Goal: Complete application form

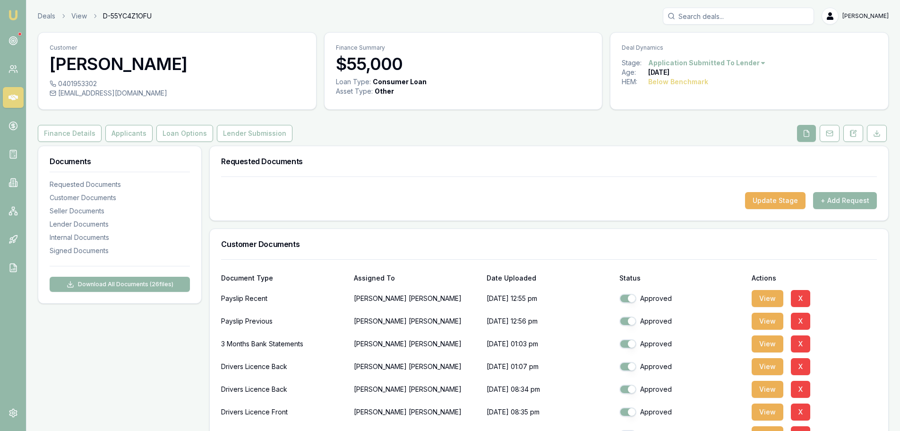
click at [16, 96] on icon at bounding box center [13, 98] width 9 height 6
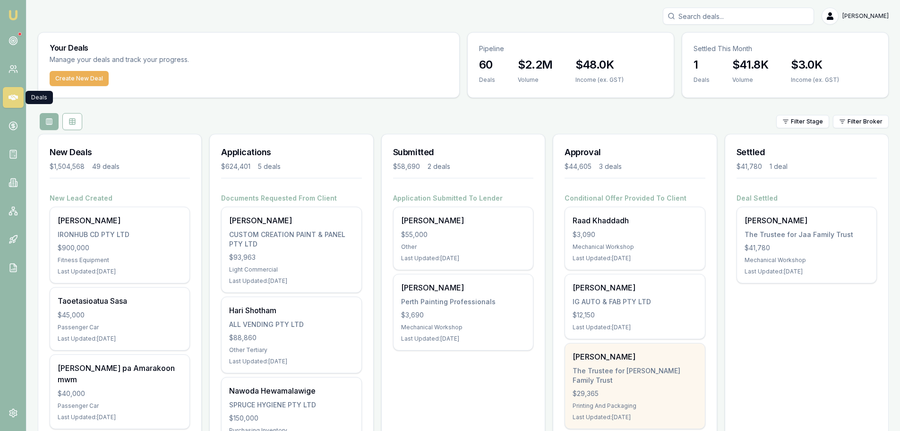
click at [634, 388] on div "$29,365" at bounding box center [635, 392] width 124 height 9
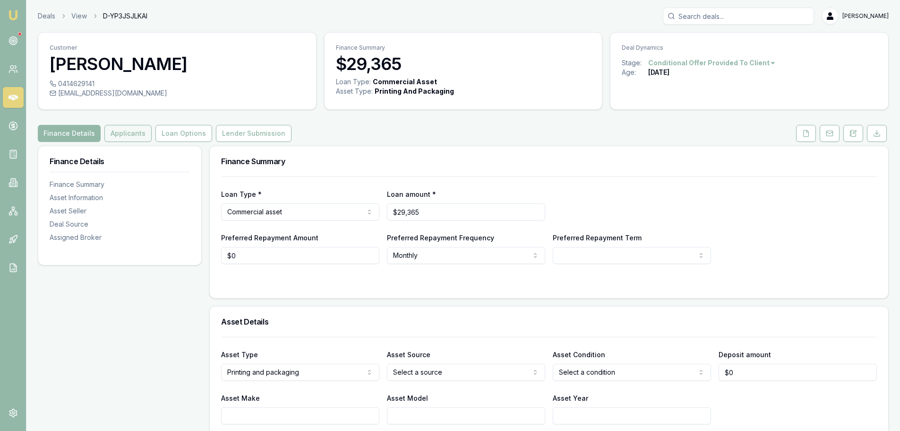
click at [112, 133] on button "Applicants" at bounding box center [127, 133] width 47 height 17
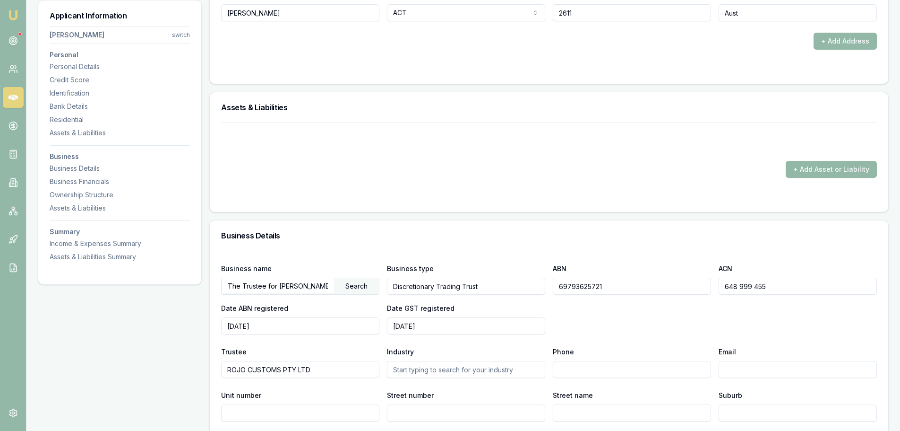
scroll to position [1181, 0]
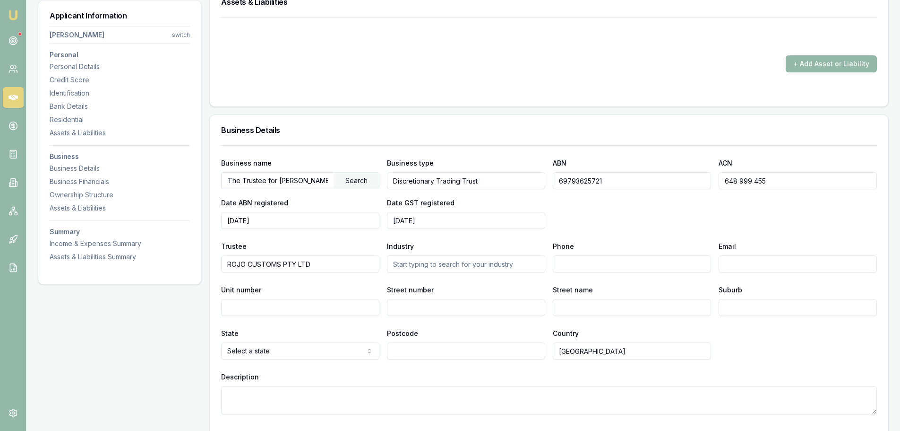
click at [593, 181] on input "69793625721" at bounding box center [632, 180] width 158 height 17
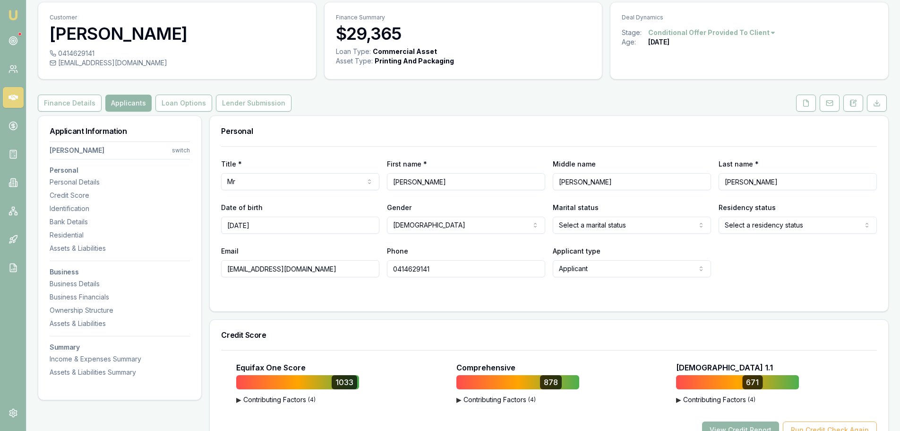
scroll to position [0, 0]
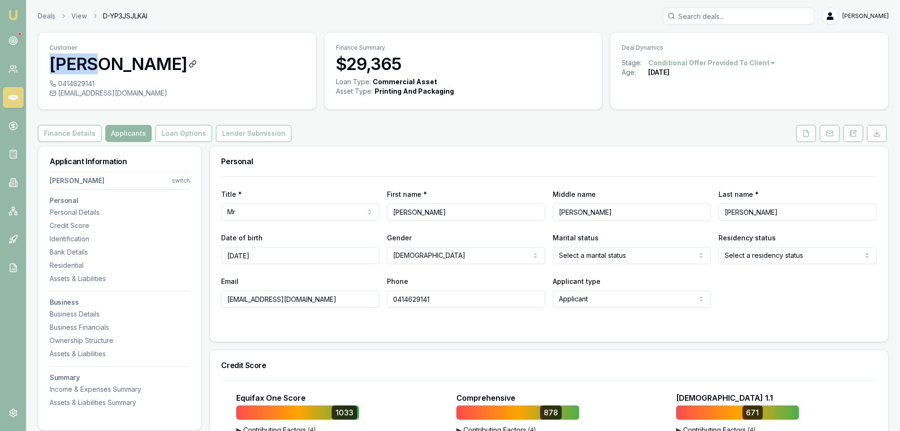
drag, startPoint x: 50, startPoint y: 61, endPoint x: 98, endPoint y: 63, distance: 47.8
click at [98, 63] on h3 "Rohan Thomas" at bounding box center [177, 63] width 255 height 19
drag, startPoint x: 291, startPoint y: 261, endPoint x: 224, endPoint y: 255, distance: 67.9
click at [224, 255] on input "28/06/1984" at bounding box center [300, 255] width 158 height 17
click at [510, 338] on div "Title * Mr Mr Mrs Miss Ms Dr Prof First name * Rohan Middle name Dennis Last na…" at bounding box center [549, 258] width 679 height 165
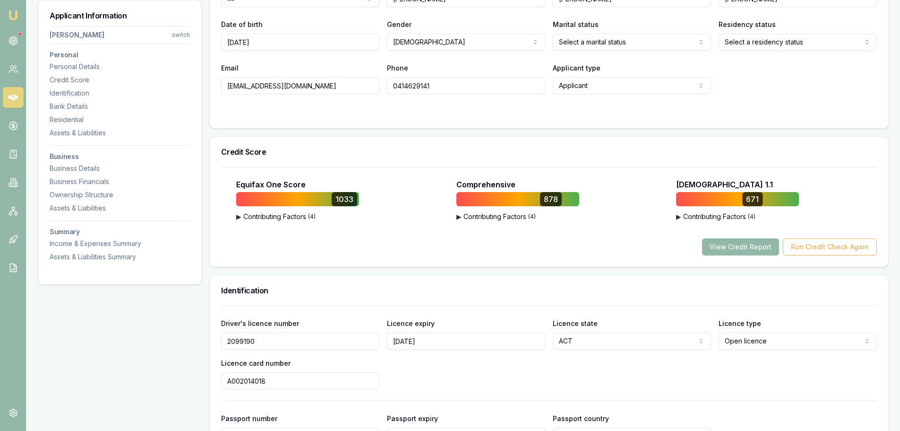
scroll to position [189, 0]
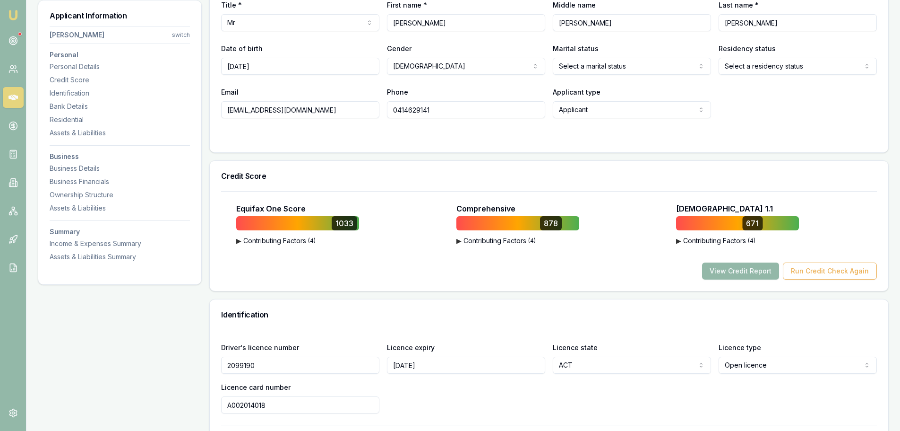
drag, startPoint x: 312, startPoint y: 110, endPoint x: 222, endPoint y: 110, distance: 89.8
click at [222, 110] on input "info@rojocustoms.com.au" at bounding box center [300, 109] width 158 height 17
drag, startPoint x: 447, startPoint y: 109, endPoint x: 387, endPoint y: 105, distance: 59.6
click at [387, 105] on input "0414629141" at bounding box center [466, 109] width 158 height 17
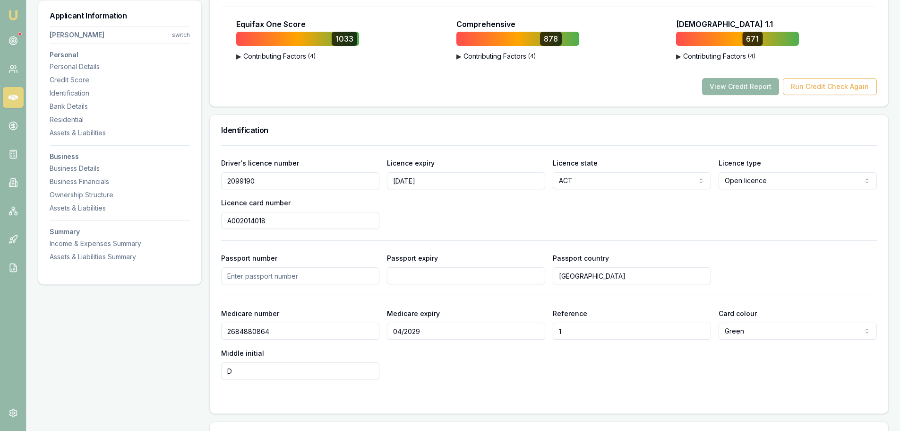
scroll to position [378, 0]
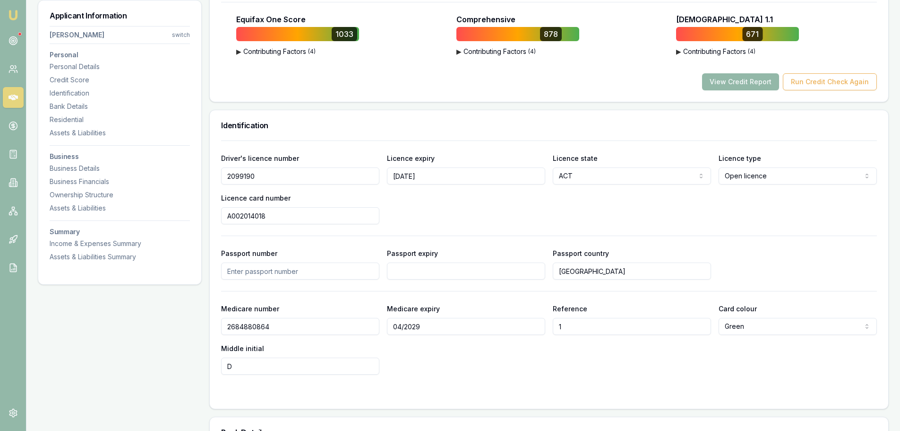
drag, startPoint x: 251, startPoint y: 175, endPoint x: 215, endPoint y: 172, distance: 35.5
click at [215, 172] on div "Driver's licence number 2099190 Licence expiry 28/06/2029 Licence state ACT NSW…" at bounding box center [549, 274] width 679 height 268
drag, startPoint x: 252, startPoint y: 222, endPoint x: 218, endPoint y: 222, distance: 34.0
click at [218, 222] on div "Driver's licence number 2099190 Licence expiry 28/06/2029 Licence state ACT NSW…" at bounding box center [549, 274] width 679 height 268
click at [381, 135] on div "Identification" at bounding box center [549, 125] width 679 height 30
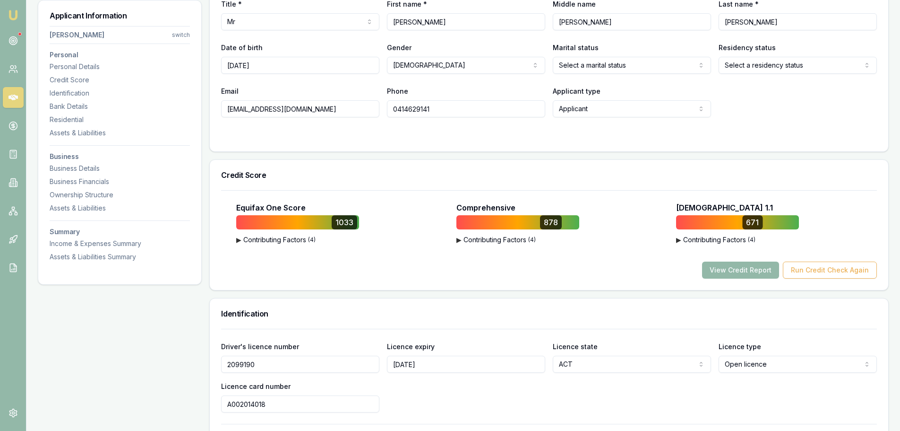
scroll to position [0, 0]
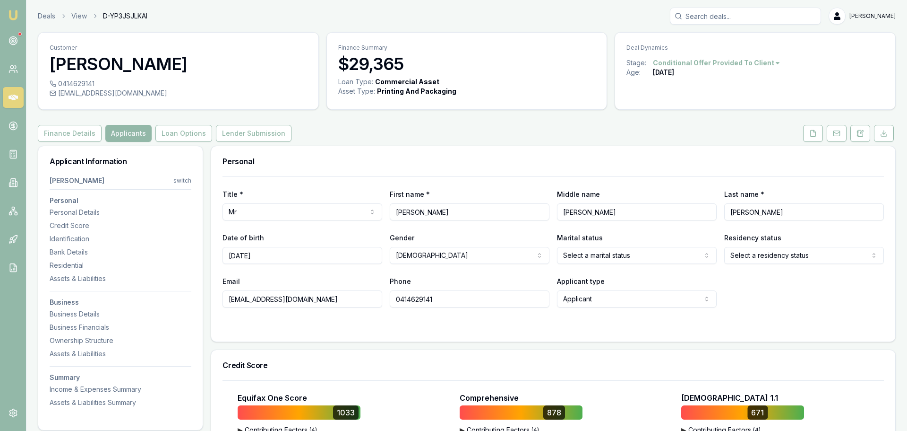
click at [178, 181] on html "Emu Broker Deals View D-YP3JSJLKAI Brad Hearns Toggle Menu Customer Rohan Thoma…" at bounding box center [453, 215] width 907 height 431
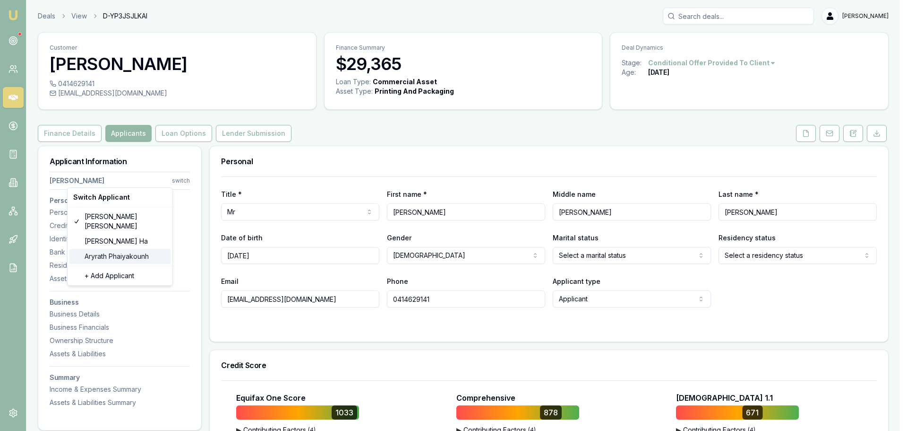
click at [115, 249] on div "Aryrath Phaiyakounh" at bounding box center [119, 256] width 101 height 15
select select
type input "Aryrath"
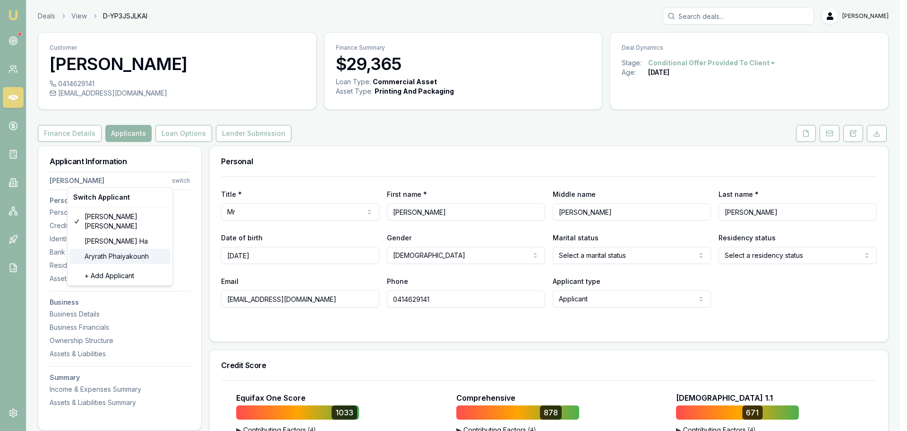
type input "Phaiyakounh"
type input "aryrath@gmail.com"
type input "0431388631"
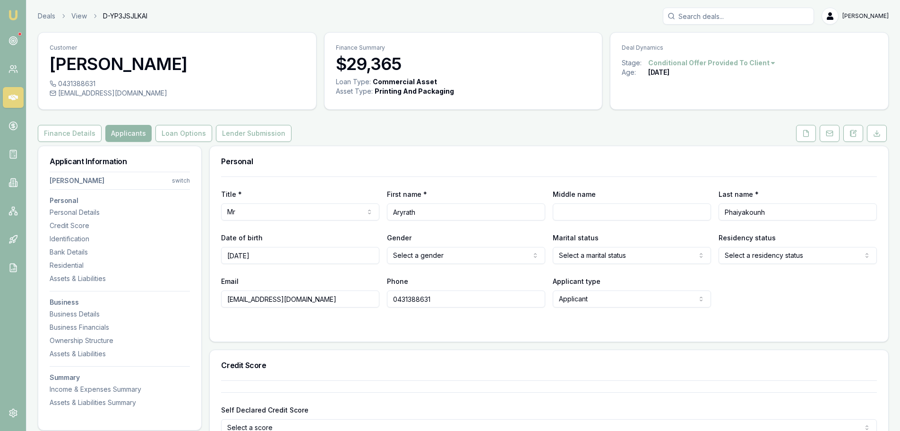
click at [252, 213] on html "Emu Broker Deals View D-YP3JSJLKAI Brad Hearns Toggle Menu Customer Aryrath Pha…" at bounding box center [450, 215] width 900 height 431
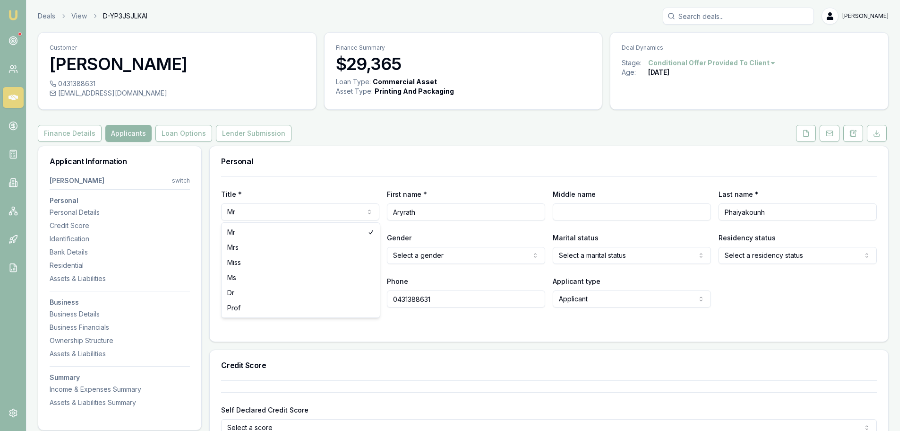
select select "Ms"
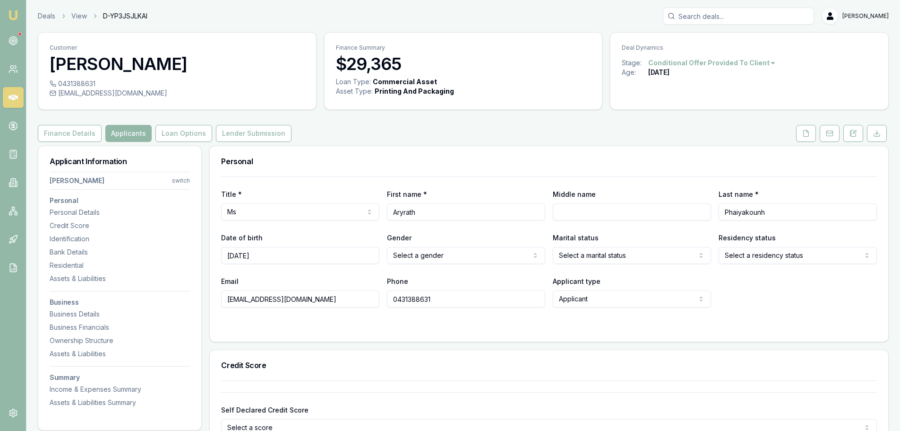
click at [459, 141] on div "Finance Details Applicants Loan Options Lender Submission" at bounding box center [463, 133] width 851 height 17
drag, startPoint x: 408, startPoint y: 215, endPoint x: 378, endPoint y: 213, distance: 29.9
click at [378, 213] on div "Title * Ms Mr Mrs Miss Ms Dr Prof First name * Aryrath Middle name Last name * …" at bounding box center [549, 204] width 656 height 32
drag, startPoint x: 765, startPoint y: 214, endPoint x: 697, endPoint y: 213, distance: 68.1
click at [697, 213] on div "Title * Ms Mr Mrs Miss Ms Dr Prof First name * Aryrath Middle name Last name * …" at bounding box center [549, 204] width 656 height 32
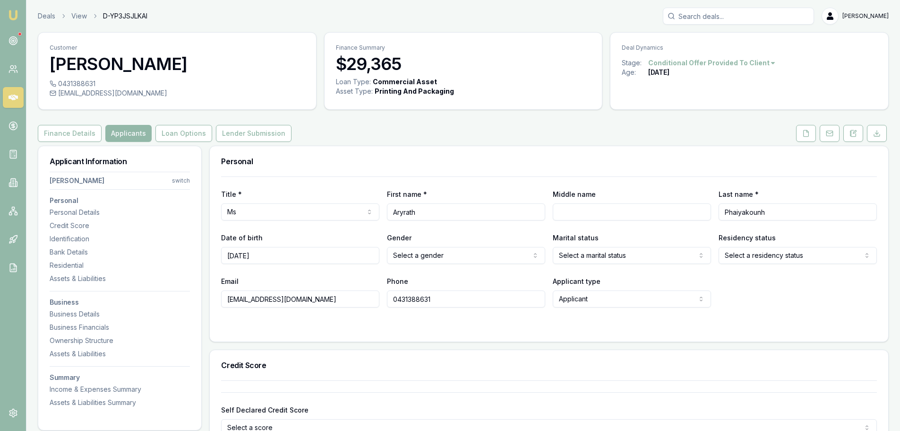
drag, startPoint x: 273, startPoint y: 258, endPoint x: 210, endPoint y: 259, distance: 62.9
click at [210, 259] on div "Title * Ms Mr Mrs Miss Ms Dr Prof First name * Aryrath Middle name Last name * …" at bounding box center [549, 258] width 679 height 165
drag, startPoint x: 307, startPoint y: 301, endPoint x: 213, endPoint y: 304, distance: 94.1
click at [213, 304] on div "Title * Ms Mr Mrs Miss Ms Dr Prof First name * Aryrath Middle name Last name * …" at bounding box center [549, 258] width 679 height 165
drag, startPoint x: 439, startPoint y: 303, endPoint x: 393, endPoint y: 302, distance: 45.4
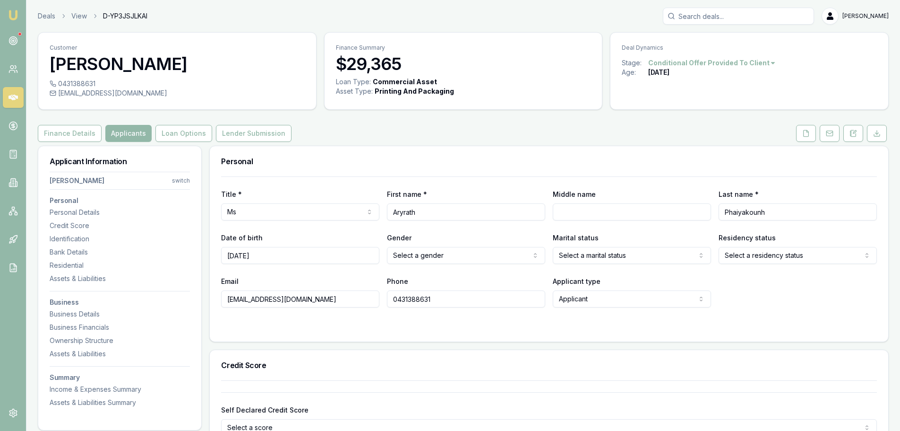
click at [393, 302] on input "0431388631" at bounding box center [466, 298] width 158 height 17
click at [801, 131] on button at bounding box center [806, 133] width 20 height 17
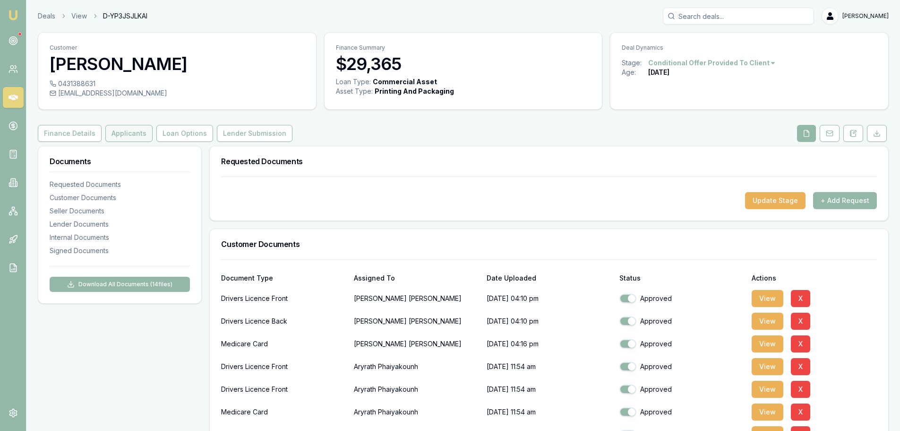
click at [126, 130] on button "Applicants" at bounding box center [128, 133] width 47 height 17
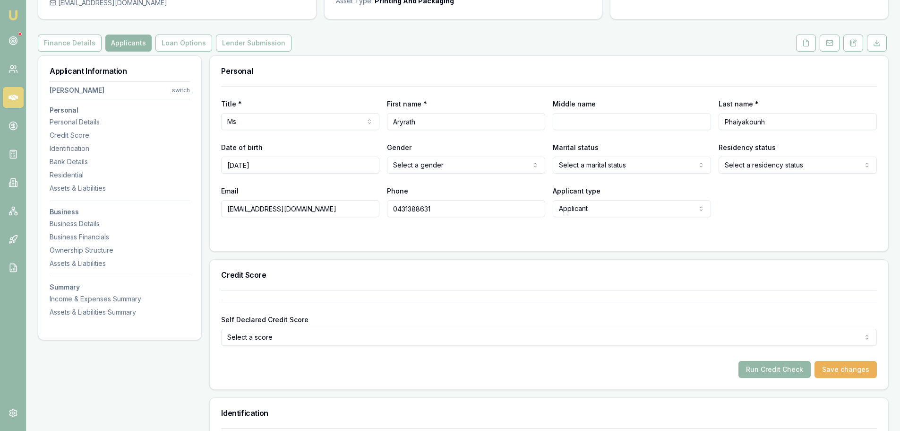
scroll to position [95, 0]
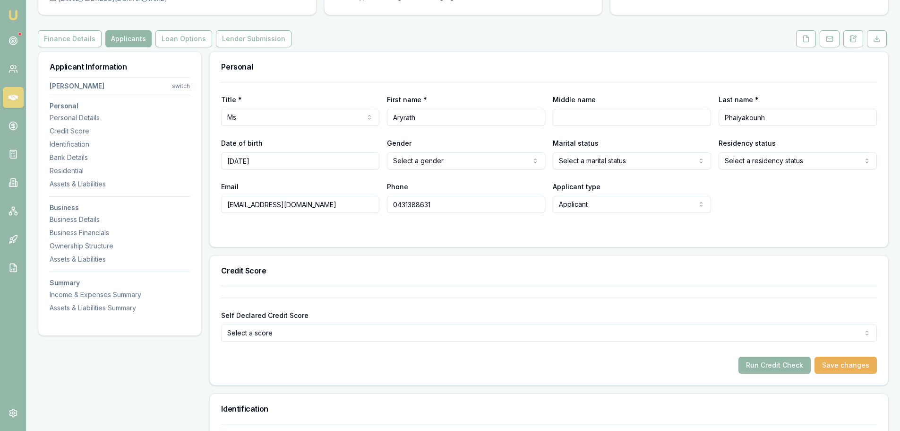
click at [554, 235] on div "Title * Ms Mr Mrs Miss Ms Dr Prof First name * Aryrath Middle name Last name * …" at bounding box center [549, 164] width 679 height 165
click at [13, 50] on link at bounding box center [13, 40] width 21 height 21
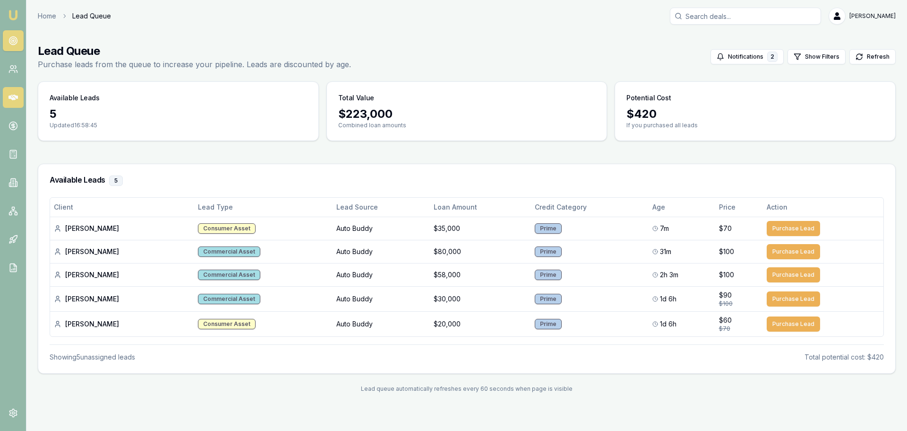
click at [11, 103] on link at bounding box center [13, 97] width 21 height 21
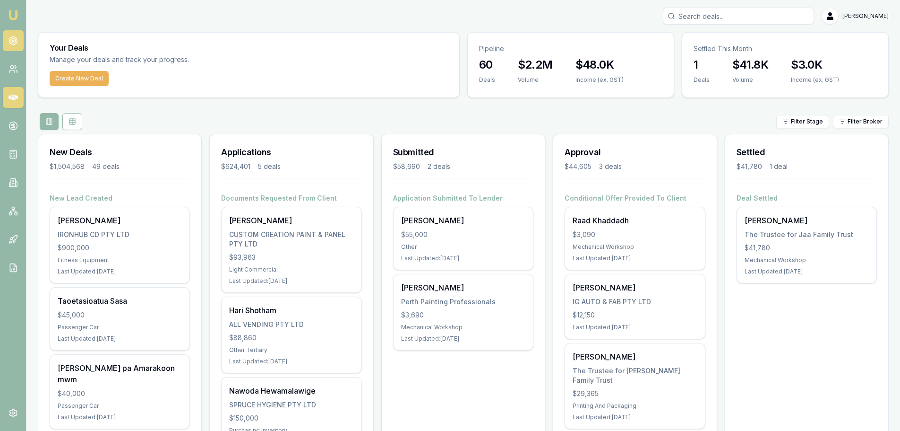
click at [16, 43] on circle at bounding box center [13, 41] width 8 height 8
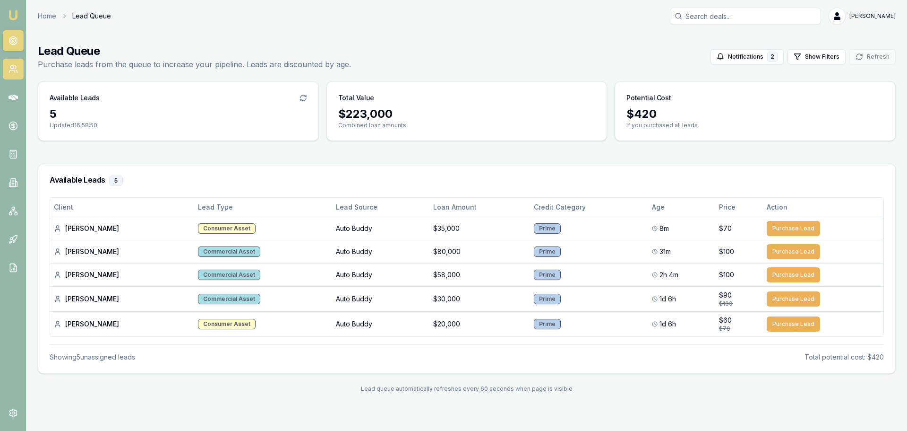
click at [14, 69] on icon at bounding box center [13, 68] width 9 height 9
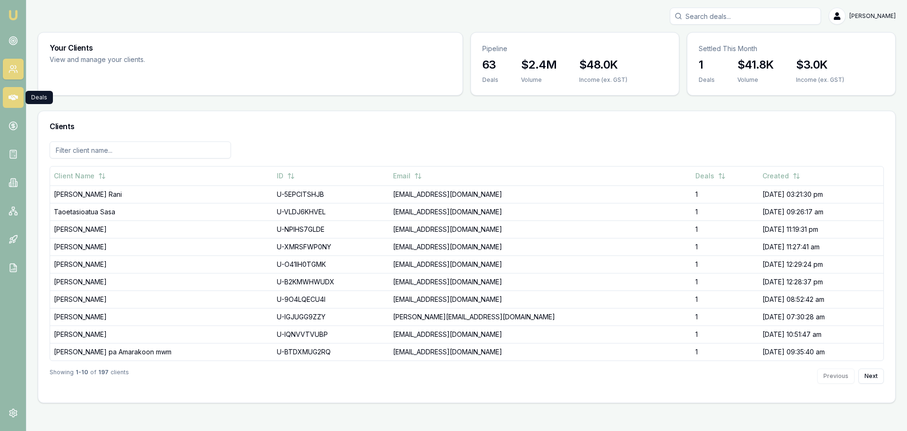
click at [7, 87] on link at bounding box center [13, 97] width 21 height 21
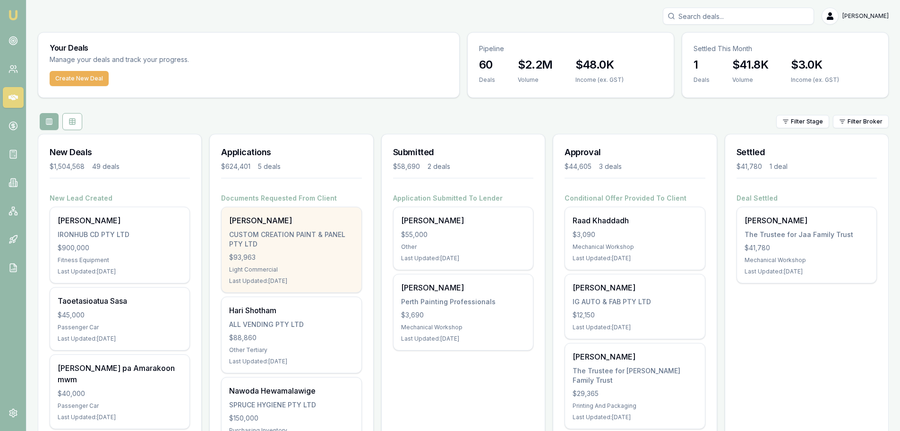
click at [270, 235] on div "CUSTOM CREATION PAINT & PANEL PTY LTD" at bounding box center [291, 239] width 124 height 19
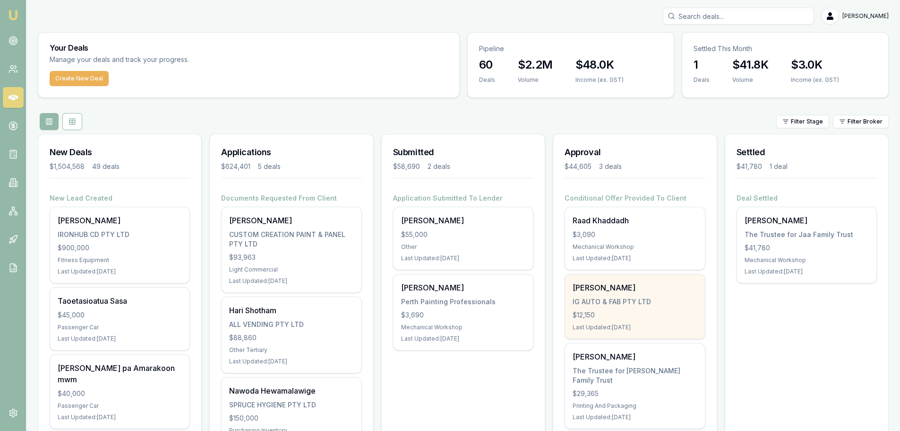
click at [608, 310] on div "$12,150" at bounding box center [635, 314] width 124 height 9
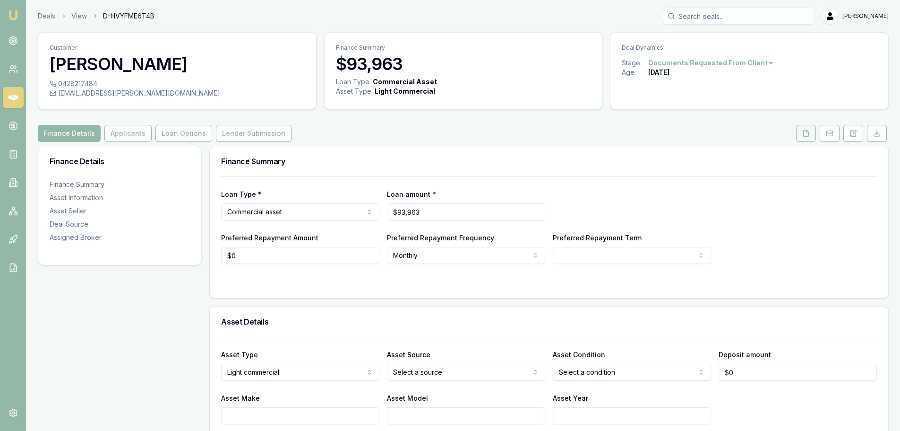
click at [804, 136] on icon at bounding box center [806, 133] width 5 height 6
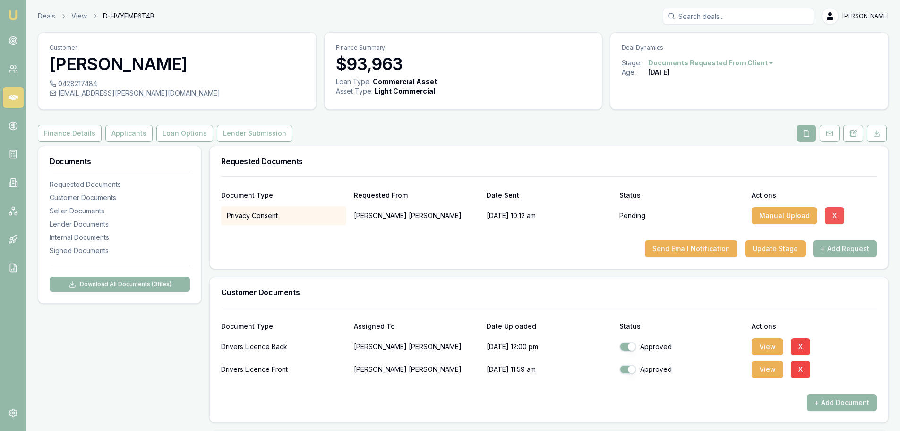
click at [826, 217] on button "X" at bounding box center [834, 215] width 19 height 17
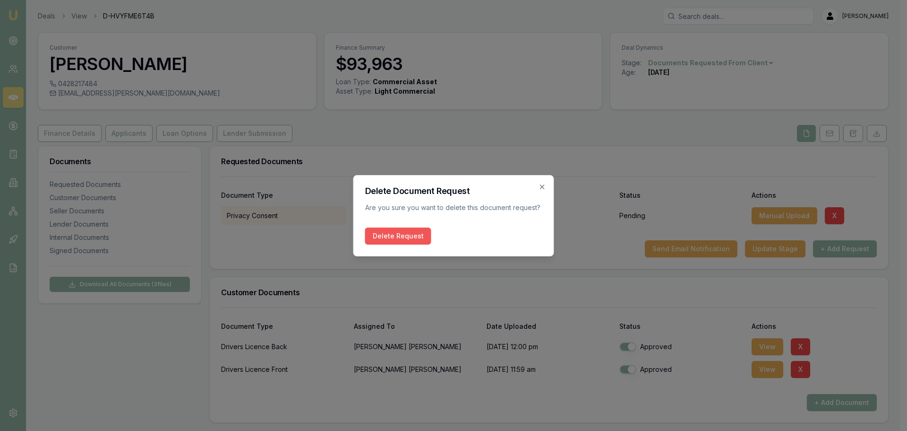
click at [399, 240] on button "Delete Request" at bounding box center [398, 235] width 66 height 17
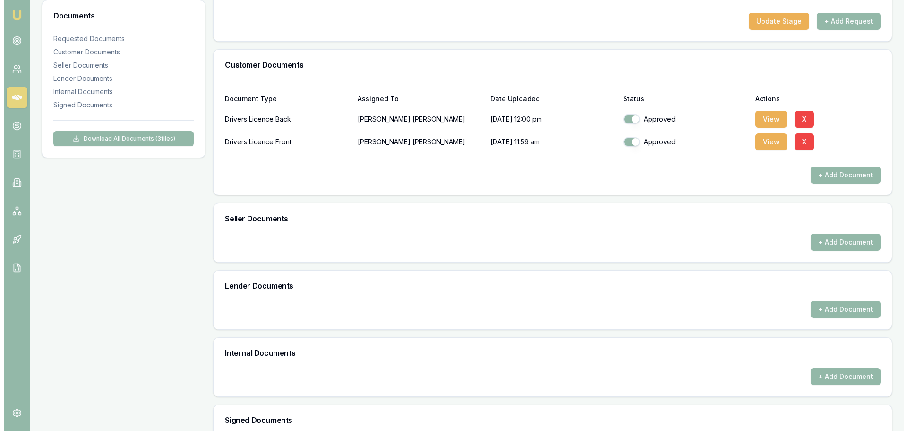
scroll to position [284, 0]
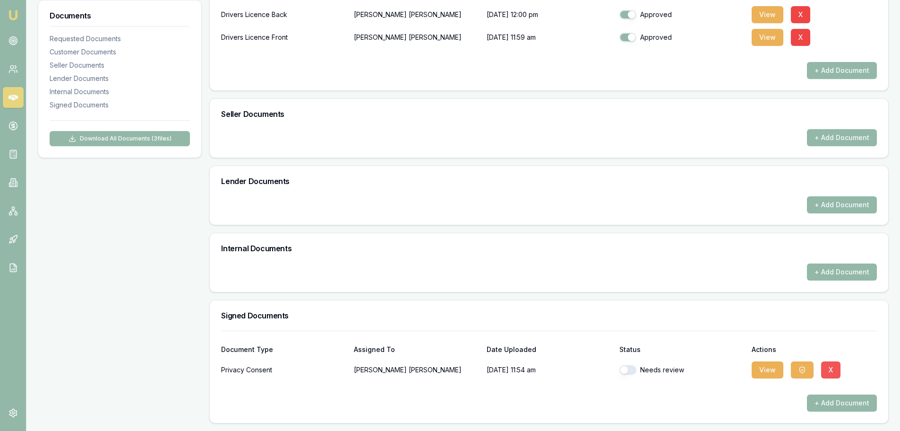
click at [832, 371] on button "X" at bounding box center [830, 369] width 19 height 17
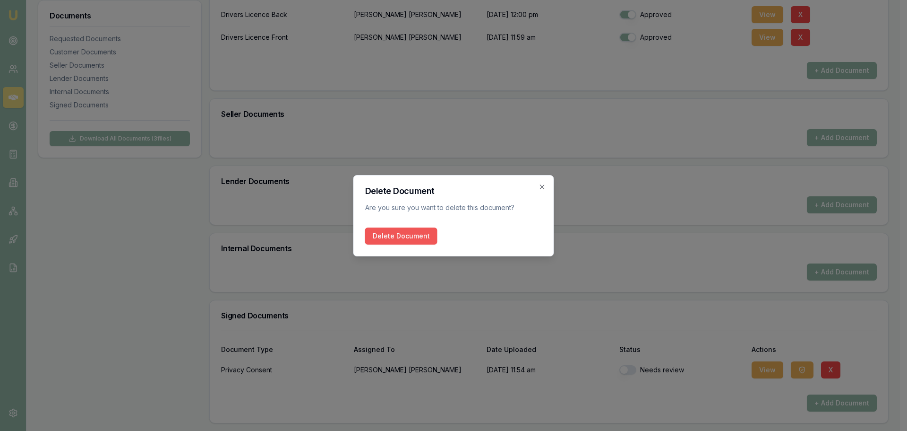
click at [389, 234] on button "Delete Document" at bounding box center [401, 235] width 72 height 17
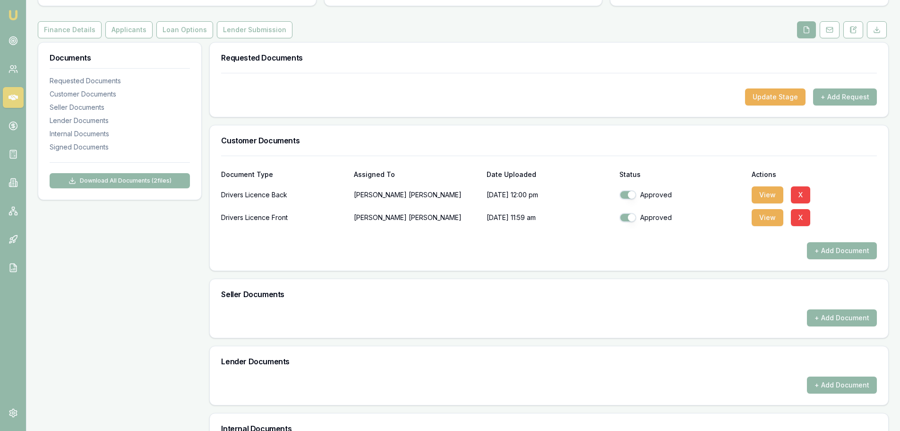
scroll to position [0, 0]
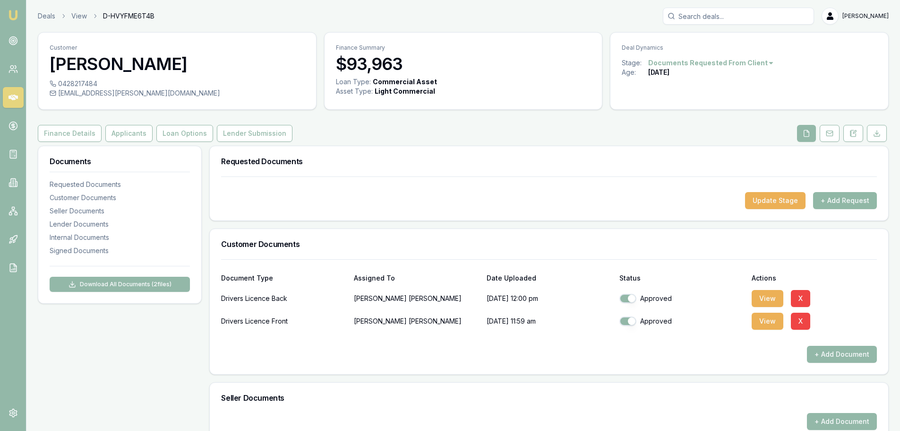
click at [840, 198] on button "+ Add Request" at bounding box center [845, 200] width 64 height 17
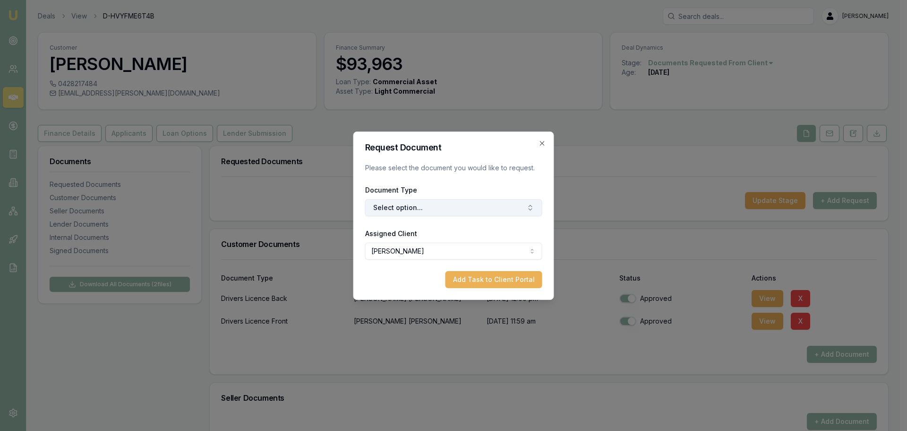
click at [426, 209] on button "Select option..." at bounding box center [453, 207] width 177 height 17
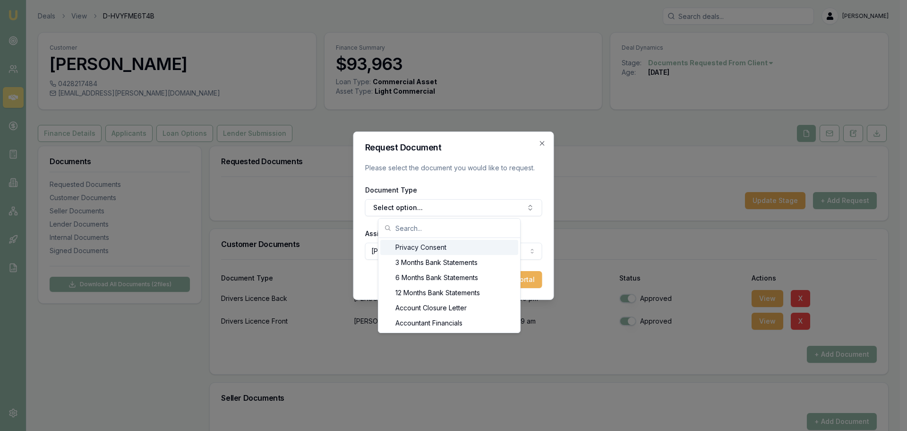
click at [424, 249] on div "Privacy Consent" at bounding box center [449, 247] width 138 height 15
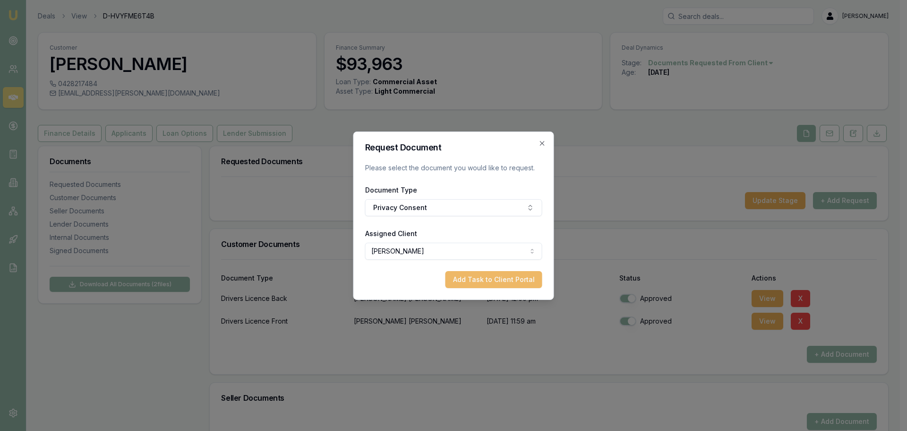
click at [484, 284] on button "Add Task to Client Portal" at bounding box center [494, 279] width 97 height 17
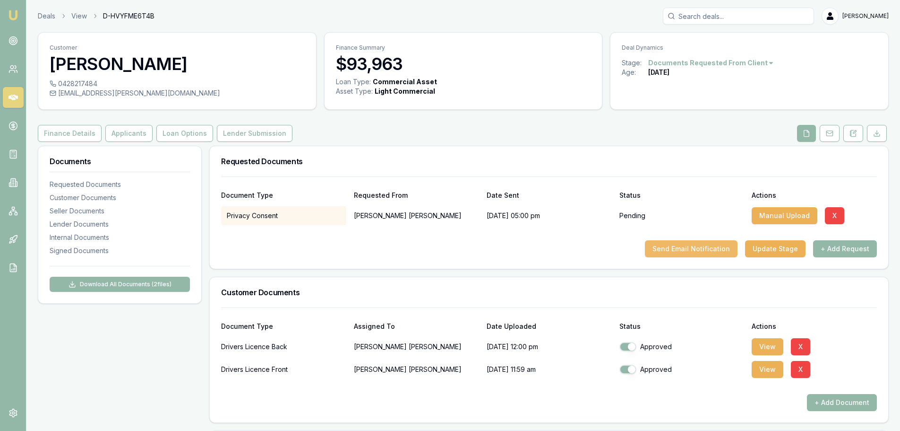
click at [687, 248] on button "Send Email Notification" at bounding box center [691, 248] width 93 height 17
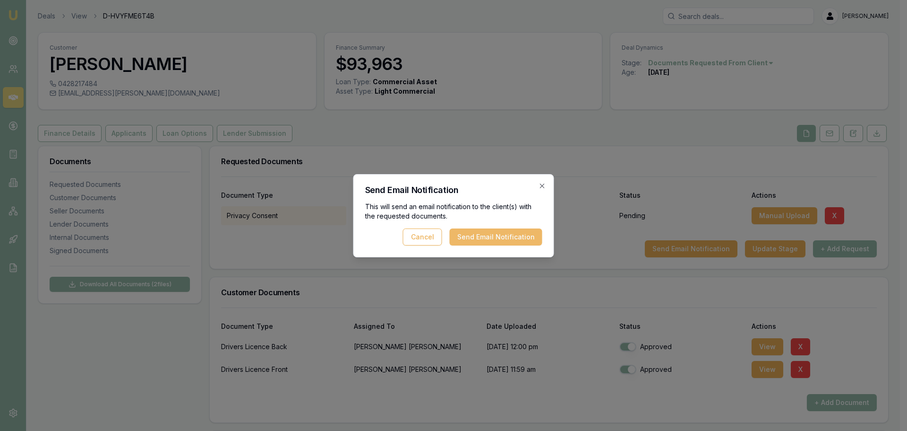
click at [501, 236] on button "Send Email Notification" at bounding box center [496, 236] width 93 height 17
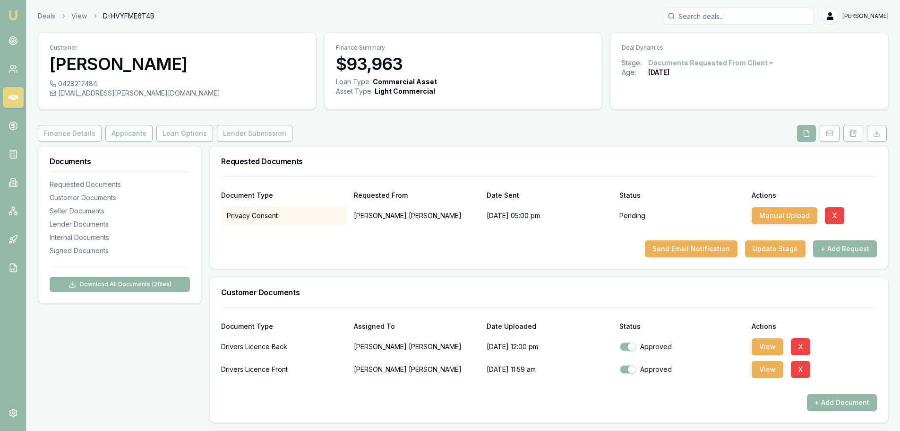
click at [550, 262] on div "Document Type Requested From Date Sent Status Actions Privacy Consent Brendan D…" at bounding box center [549, 222] width 679 height 92
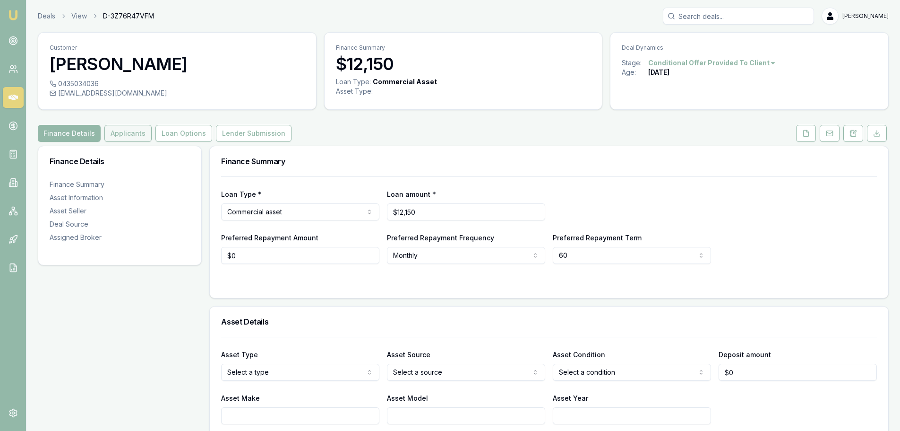
click at [129, 133] on button "Applicants" at bounding box center [127, 133] width 47 height 17
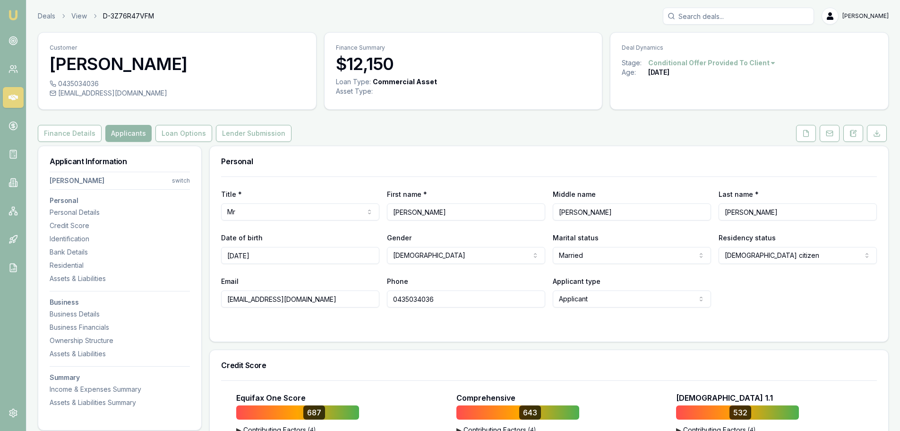
click at [180, 181] on html "Emu Broker Deals View D-3Z76R47VFM [PERSON_NAME] Toggle Menu Customer [PERSON_N…" at bounding box center [450, 215] width 900 height 431
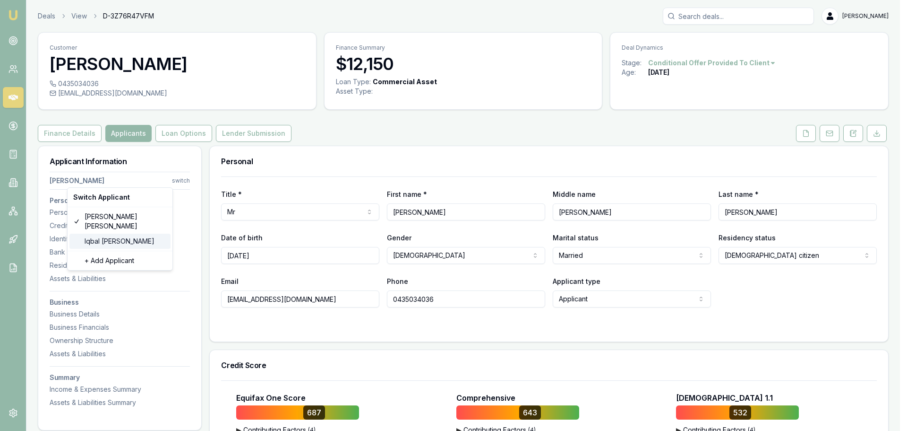
click at [118, 233] on div "[PERSON_NAME]" at bounding box center [119, 240] width 101 height 15
type input "Iqbal"
type input "[PERSON_NAME]"
type input "[DATE]"
type input "[EMAIL_ADDRESS][DOMAIN_NAME]"
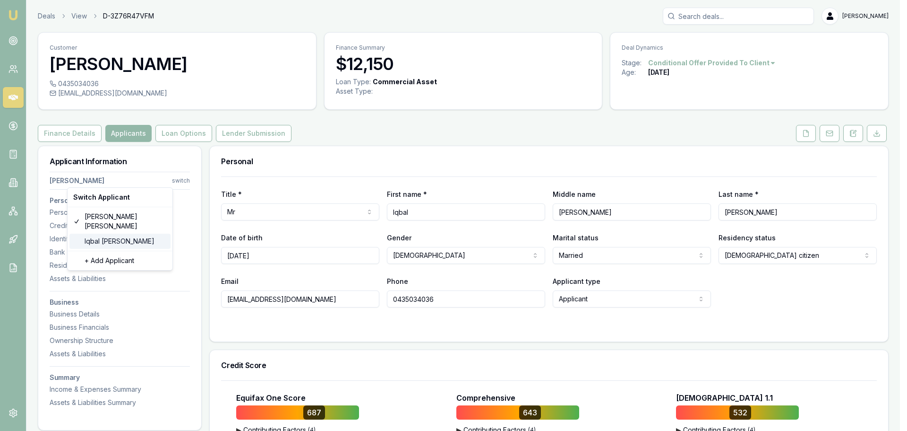
type input "0425890456"
type input "098307407"
type input "[DATE]"
type input "P4821014"
type input "3509523018"
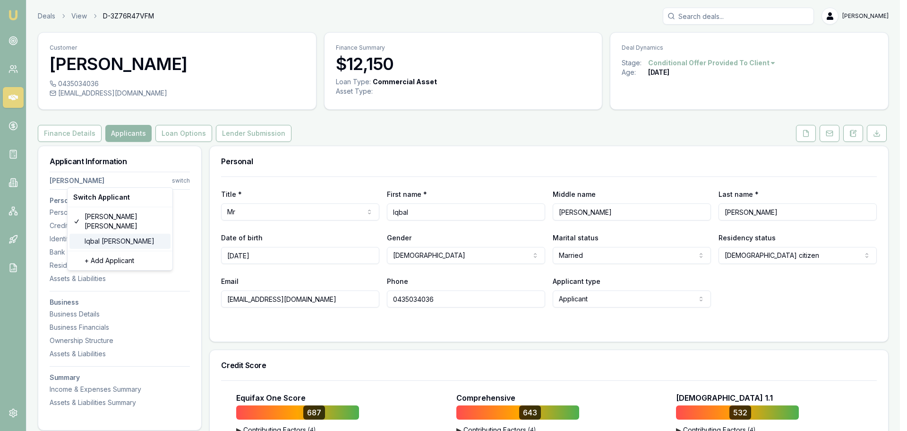
type input "01/2029"
type input "[PERSON_NAME]"
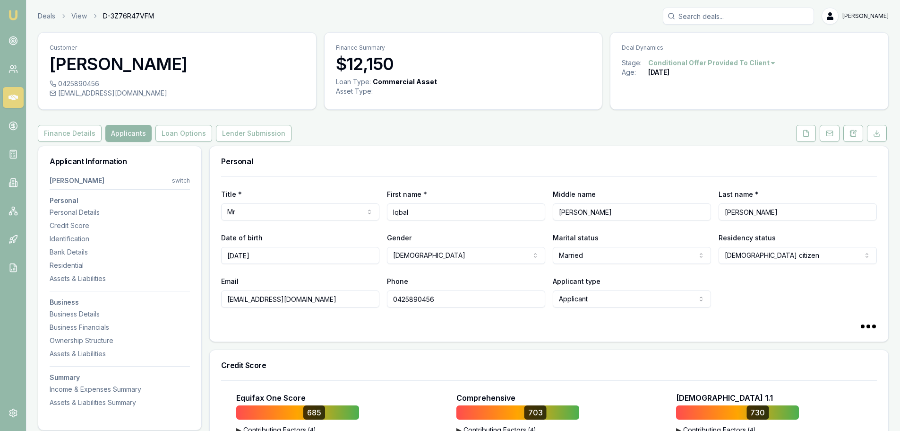
drag, startPoint x: 305, startPoint y: 300, endPoint x: 223, endPoint y: 298, distance: 82.2
click at [223, 298] on input "[EMAIL_ADDRESS][DOMAIN_NAME]" at bounding box center [300, 298] width 158 height 17
